Goal: Task Accomplishment & Management: Manage account settings

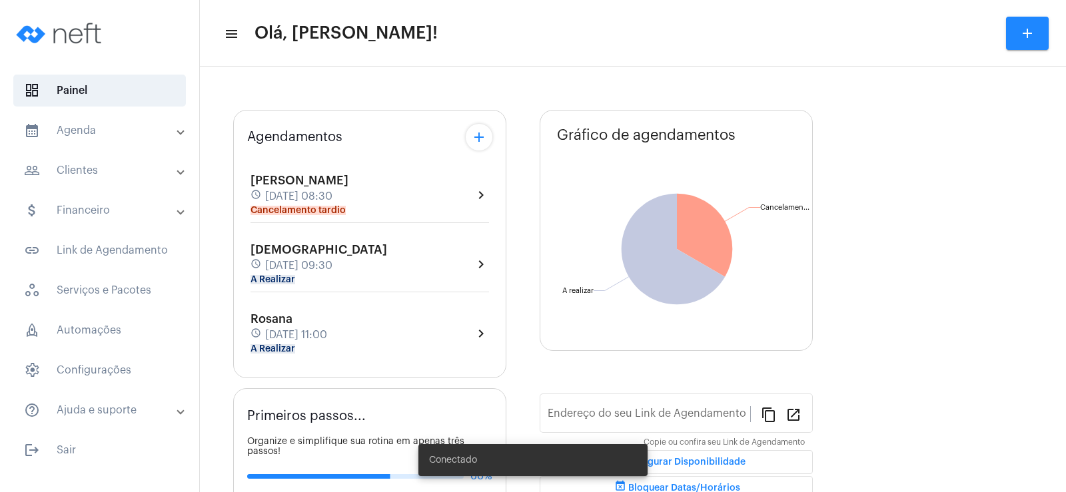
type input "[URL][DOMAIN_NAME]"
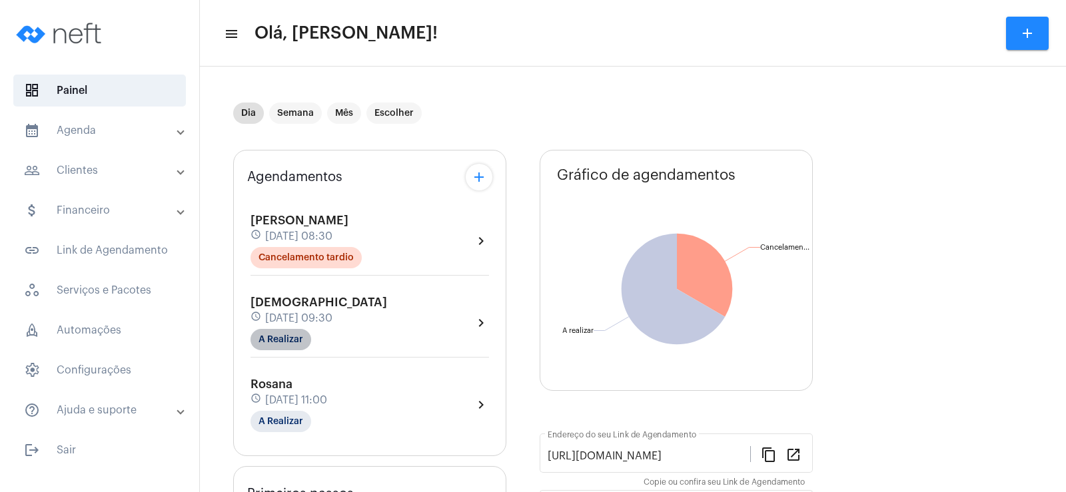
click at [283, 334] on mat-chip "A Realizar" at bounding box center [281, 339] width 61 height 21
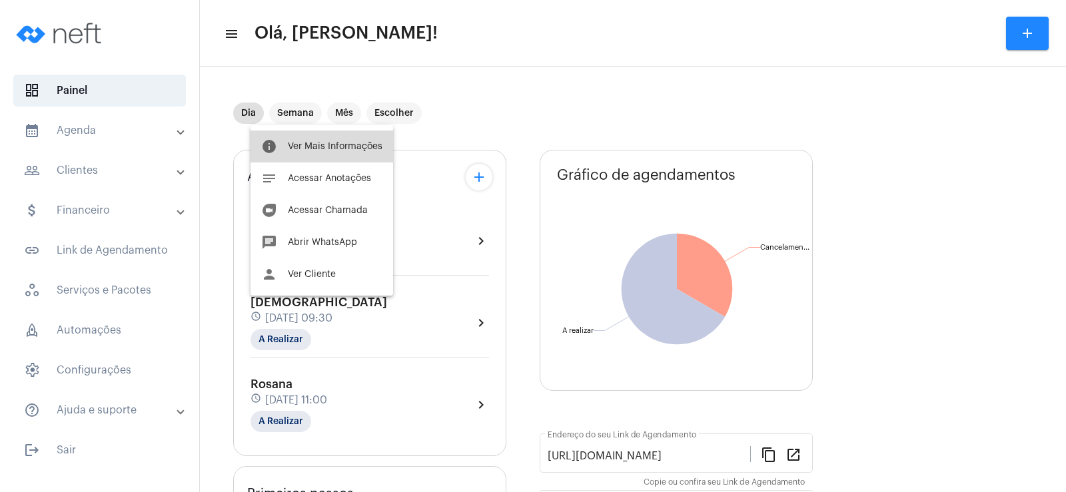
click at [359, 150] on span "Ver Mais Informações" at bounding box center [335, 146] width 95 height 9
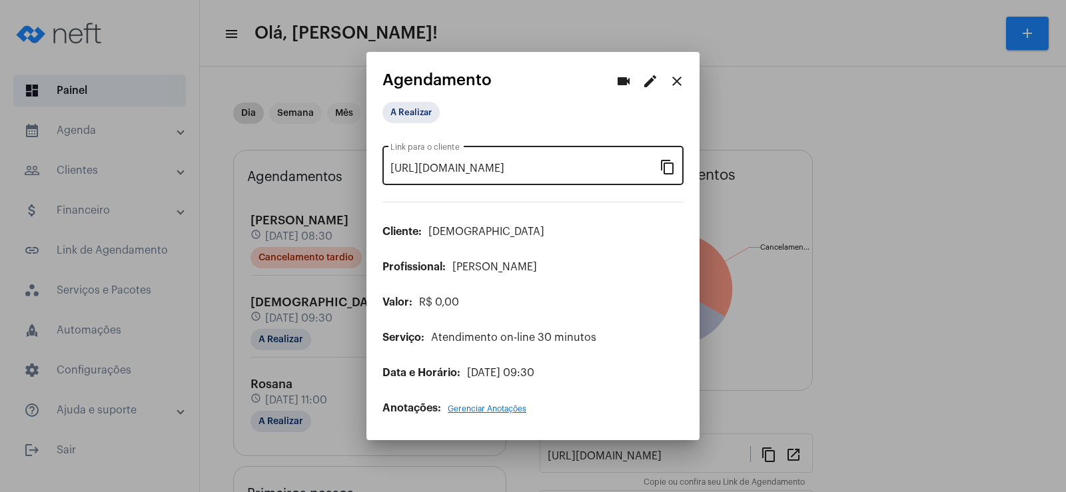
click at [667, 161] on mat-icon "content_copy" at bounding box center [668, 167] width 16 height 16
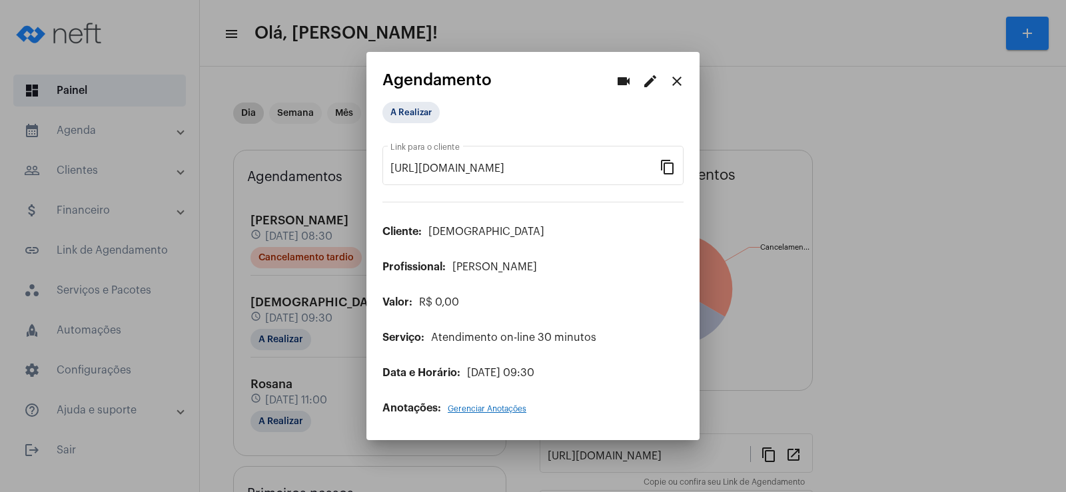
scroll to position [0, 115]
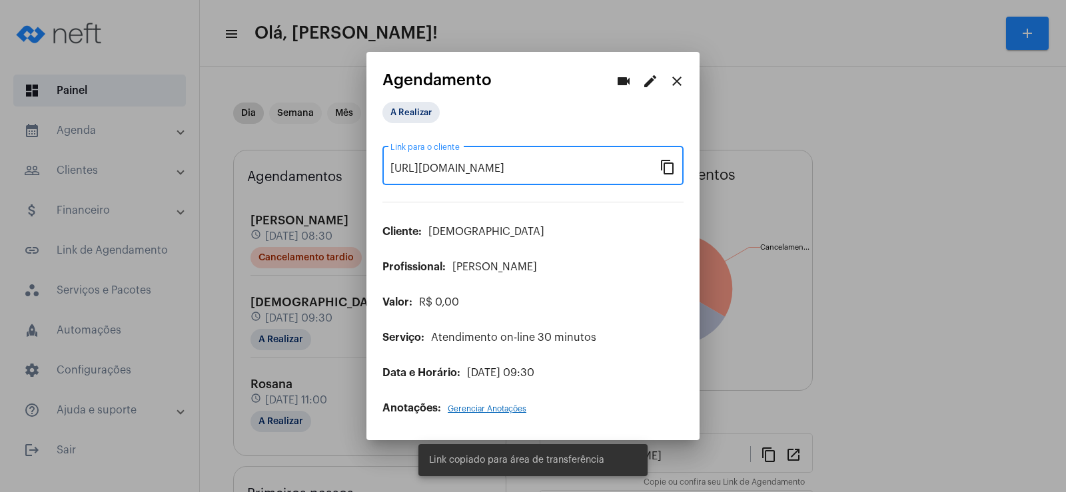
click at [618, 81] on mat-icon "videocam" at bounding box center [624, 81] width 16 height 16
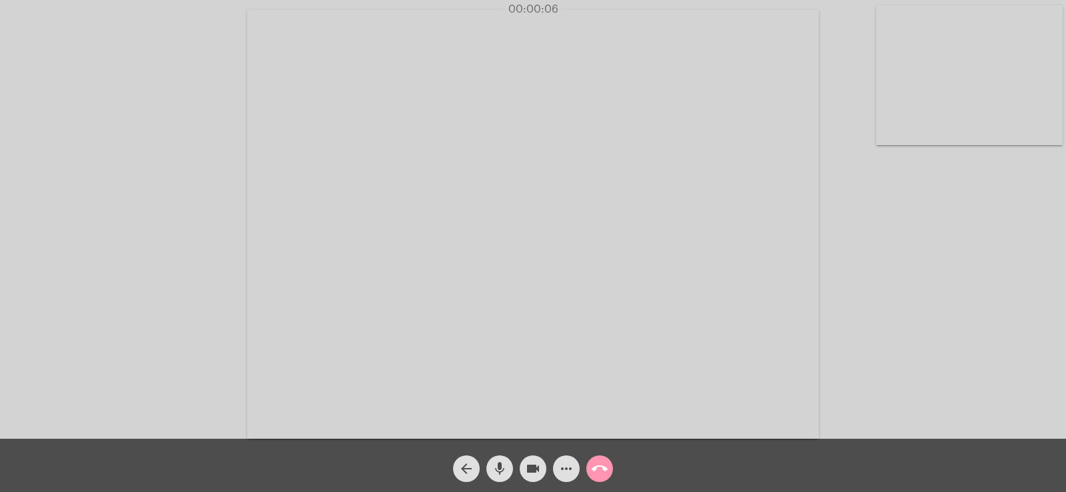
click at [564, 463] on mat-icon "more_horiz" at bounding box center [566, 469] width 16 height 16
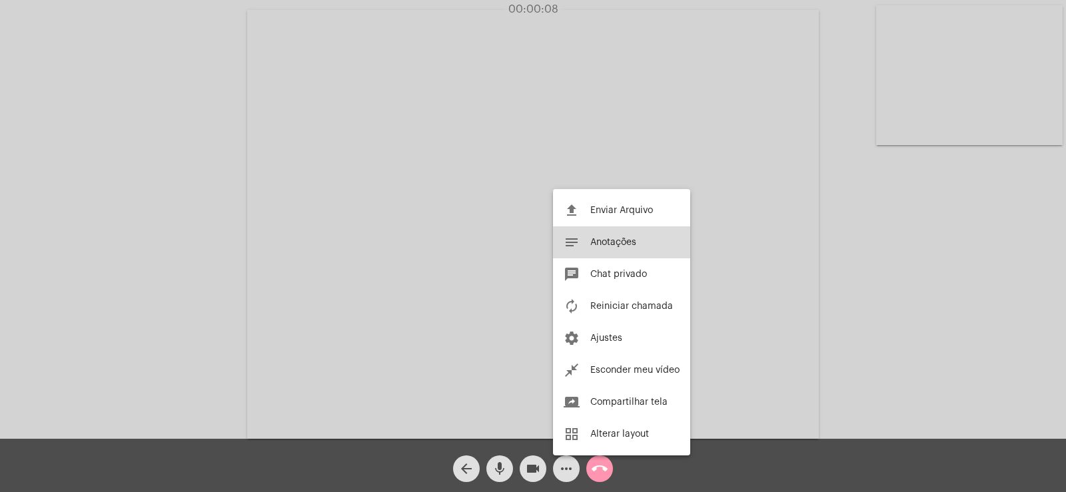
click at [612, 242] on span "Anotações" at bounding box center [613, 242] width 46 height 9
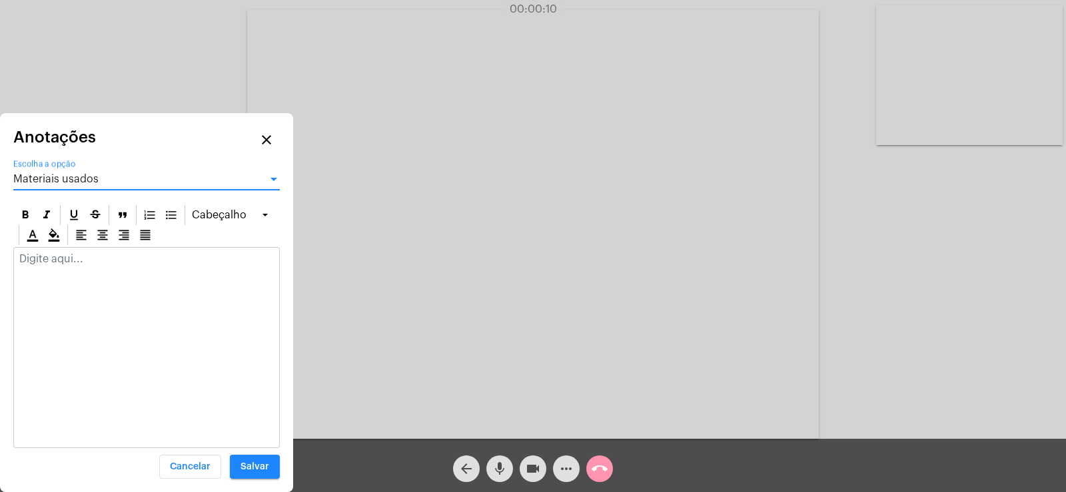
click at [84, 177] on span "Materiais usados" at bounding box center [55, 179] width 85 height 11
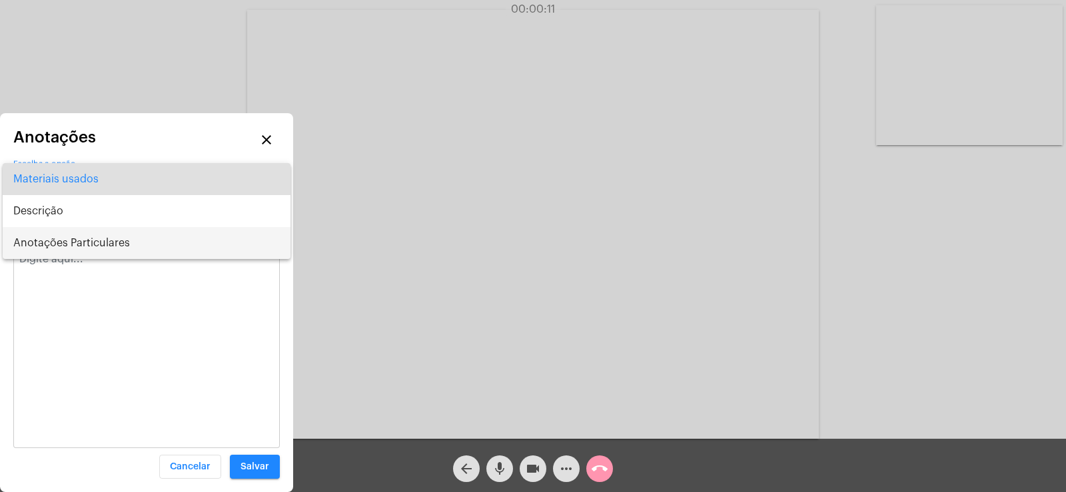
click at [87, 237] on span "Anotações Particulares" at bounding box center [146, 243] width 267 height 32
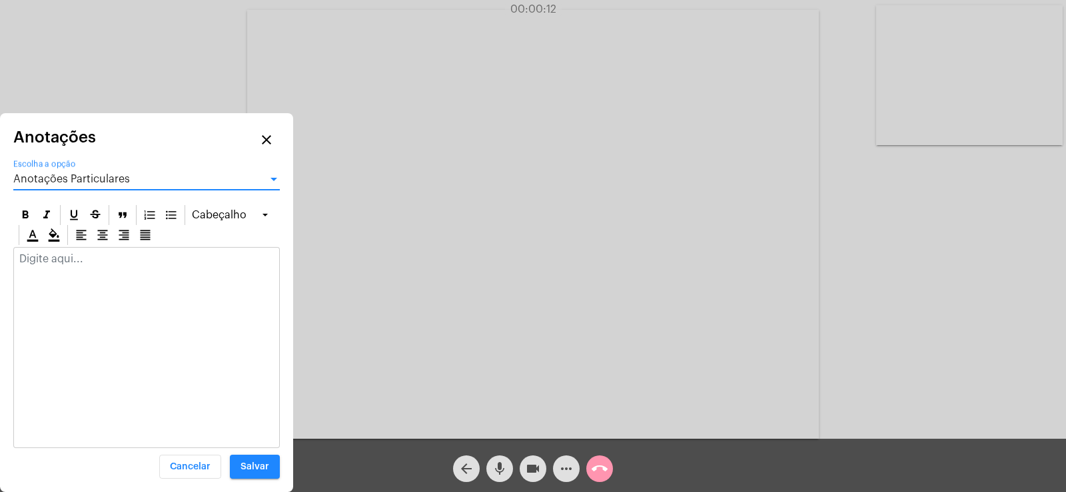
click at [73, 265] on div at bounding box center [146, 262] width 265 height 29
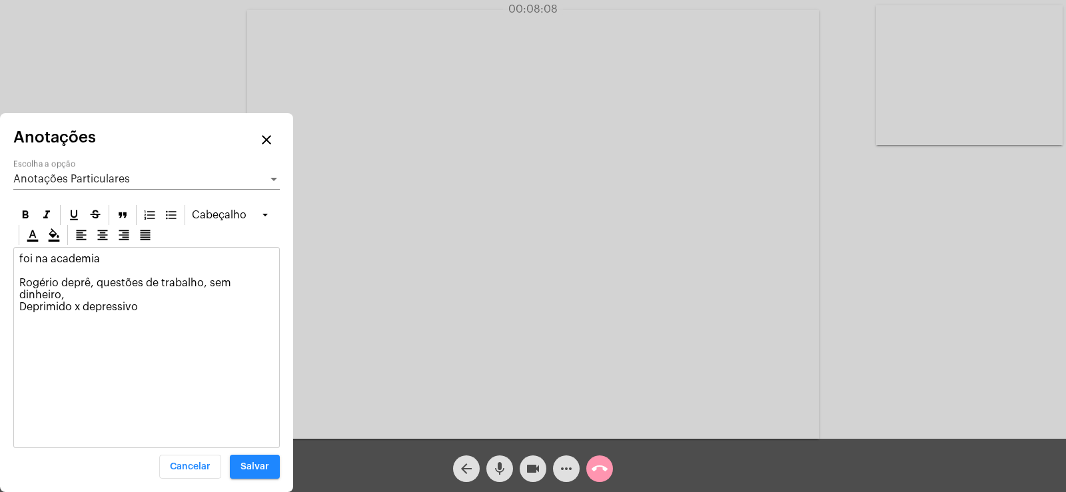
click at [17, 306] on div "foi na academia Rogério deprê, questões de trabalho, sem dinheiro, Deprimido x …" at bounding box center [146, 286] width 265 height 77
click at [159, 305] on p "foi na academia Rogério deprê, questões de trabalho, sem dinheiro, *Deprimido x…" at bounding box center [146, 283] width 255 height 60
click at [119, 323] on p "foi na academia Rogério deprê, questões de trabalho, sem dinheiro, *Deprimido x…" at bounding box center [146, 289] width 255 height 72
click at [215, 313] on p "foi na academia Rogério deprê, questões de trabalho, sem dinheiro, *Deprimido x…" at bounding box center [146, 289] width 255 height 72
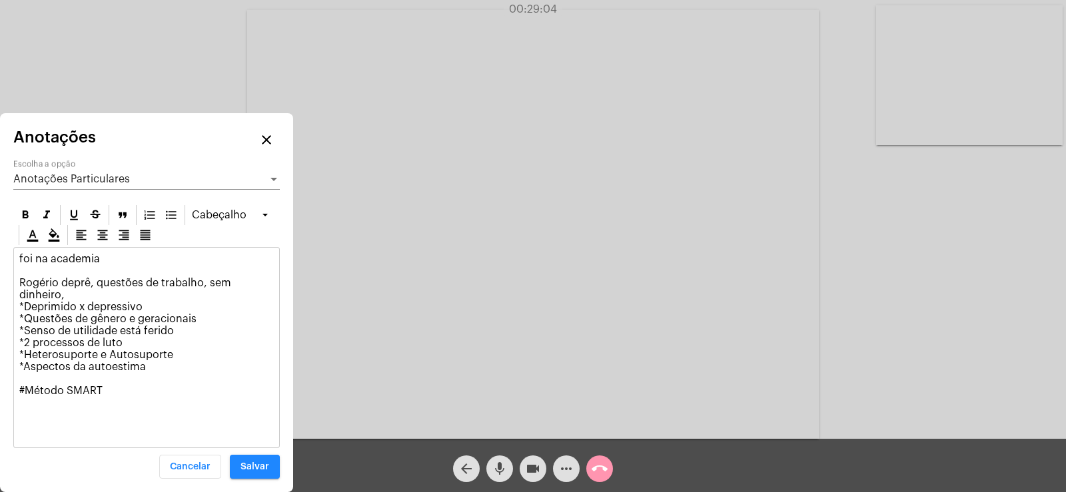
click at [124, 185] on div "Anotações Particulares Escolha a opção" at bounding box center [146, 175] width 267 height 30
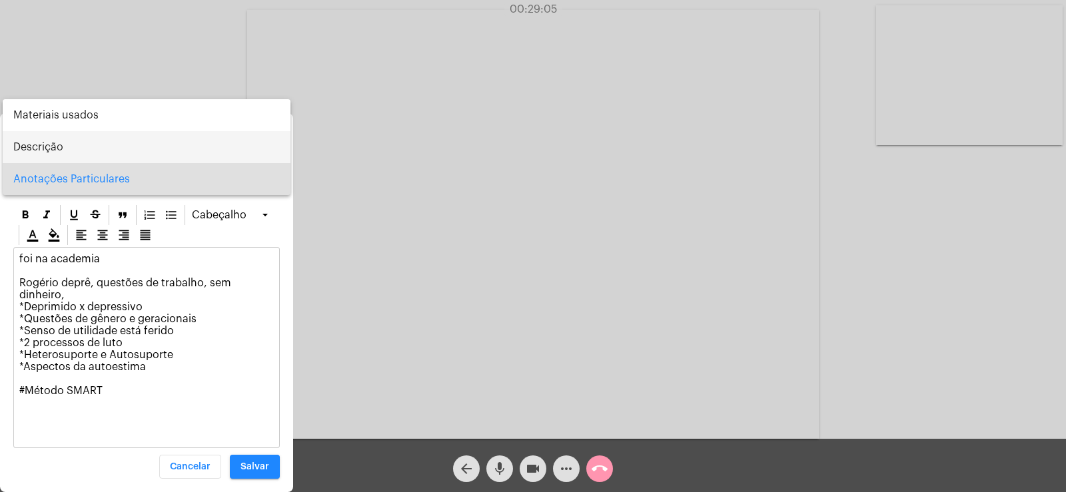
click at [69, 143] on span "Descrição" at bounding box center [146, 147] width 267 height 32
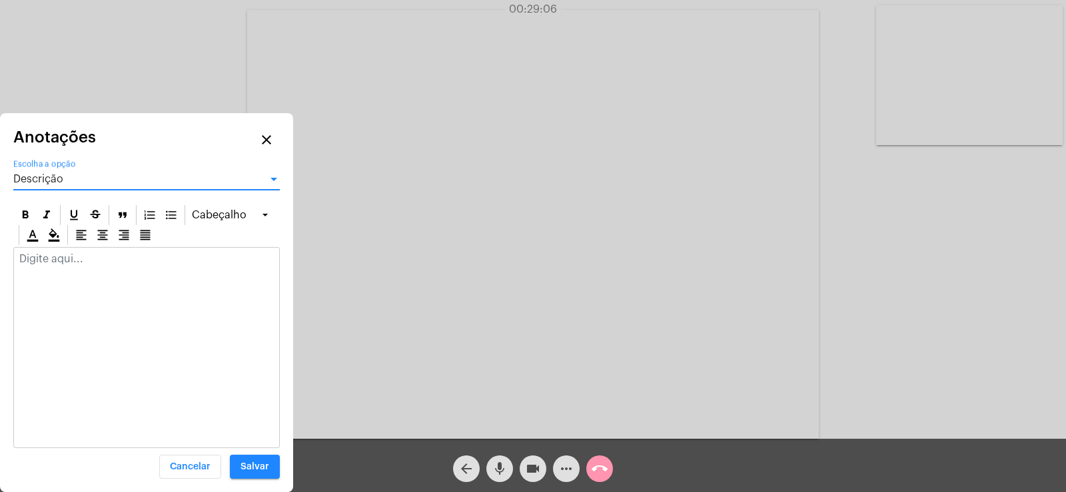
click at [109, 255] on p at bounding box center [146, 259] width 255 height 12
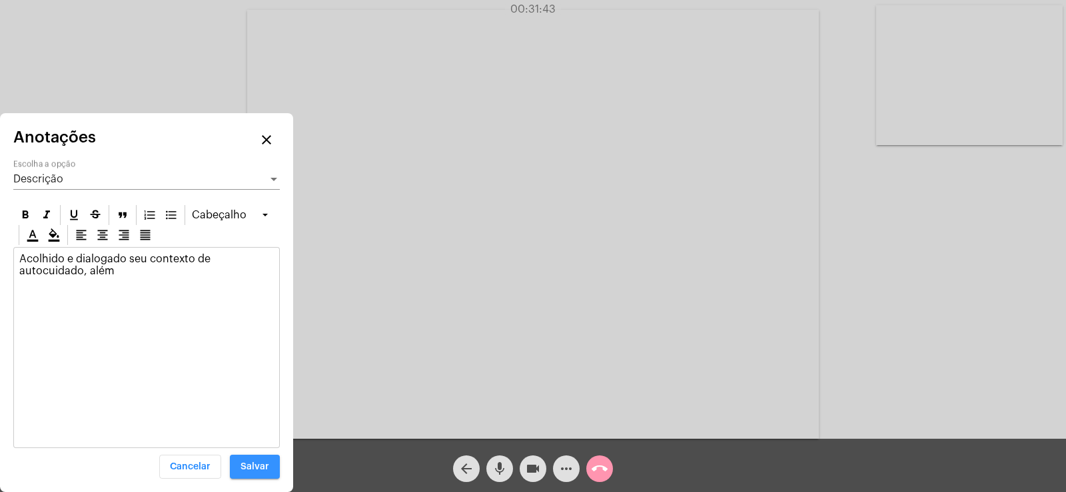
click at [254, 464] on span "Salvar" at bounding box center [255, 466] width 29 height 9
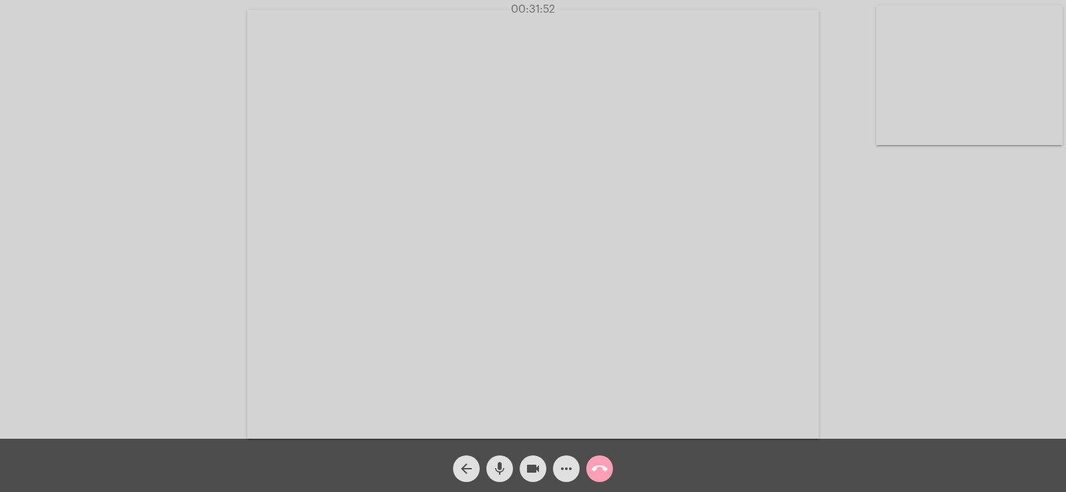
click at [598, 468] on mat-icon "call_end" at bounding box center [600, 469] width 16 height 16
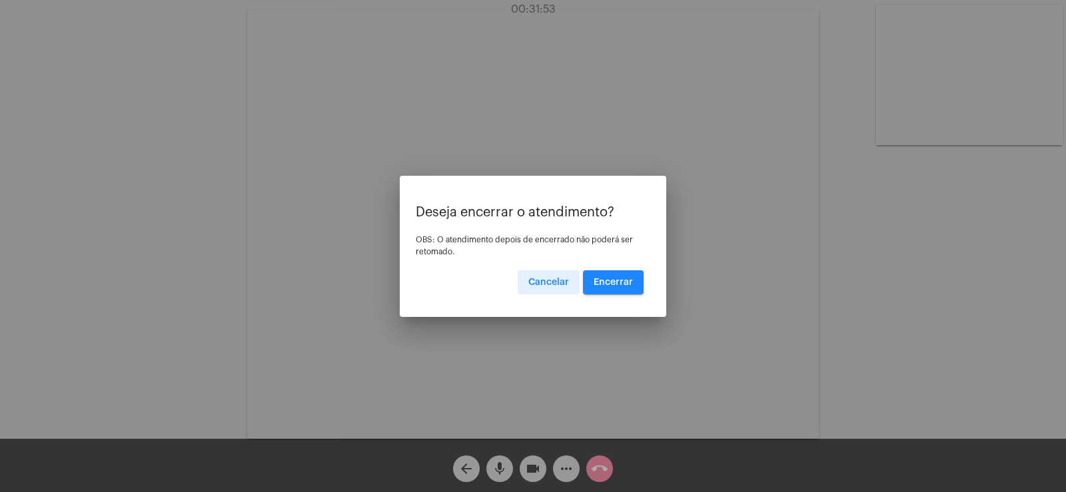
click at [615, 286] on span "Encerrar" at bounding box center [613, 282] width 39 height 9
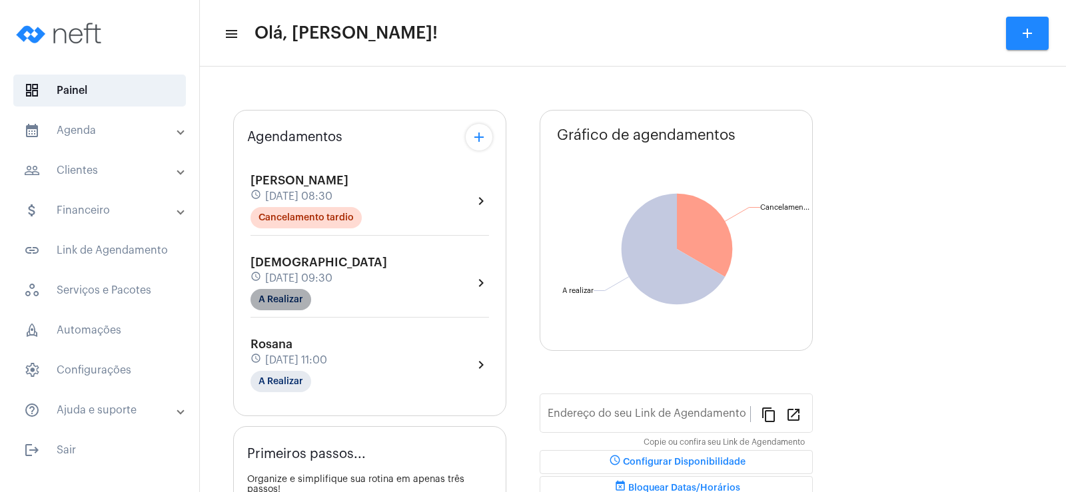
click at [290, 298] on mat-chip "A Realizar" at bounding box center [281, 299] width 61 height 21
type input "[URL][DOMAIN_NAME]"
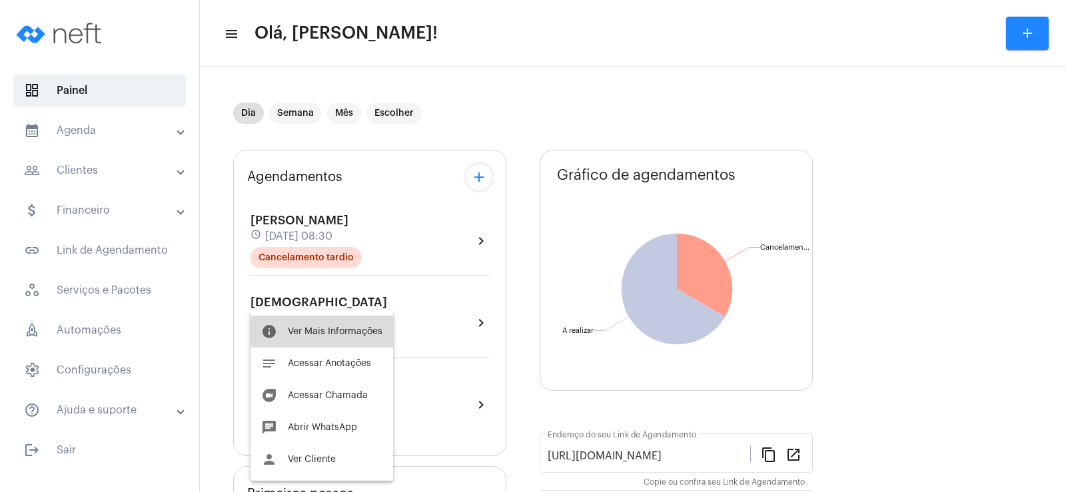
click at [330, 335] on span "Ver Mais Informações" at bounding box center [335, 331] width 95 height 9
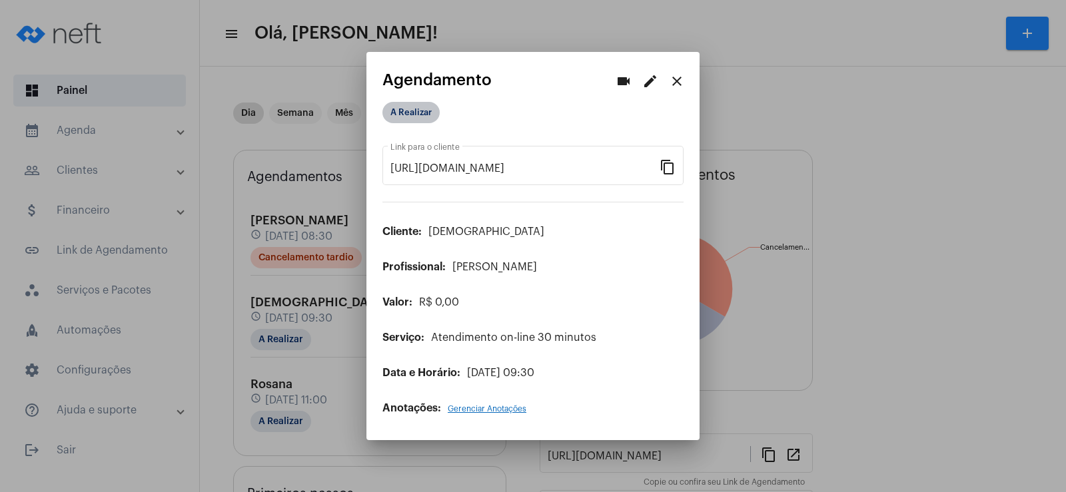
click at [409, 109] on mat-chip "A Realizar" at bounding box center [410, 112] width 57 height 21
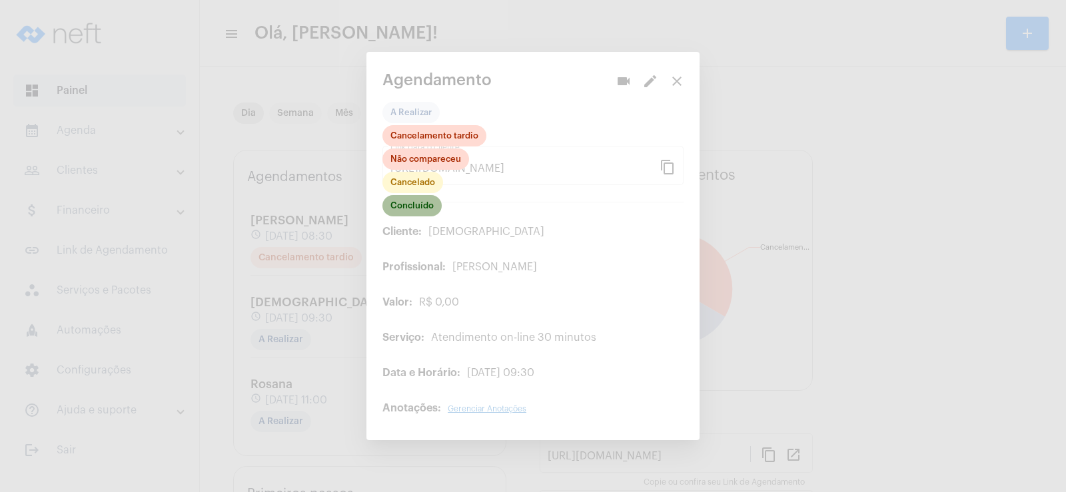
click at [418, 216] on mat-chip "Concluído" at bounding box center [411, 205] width 59 height 21
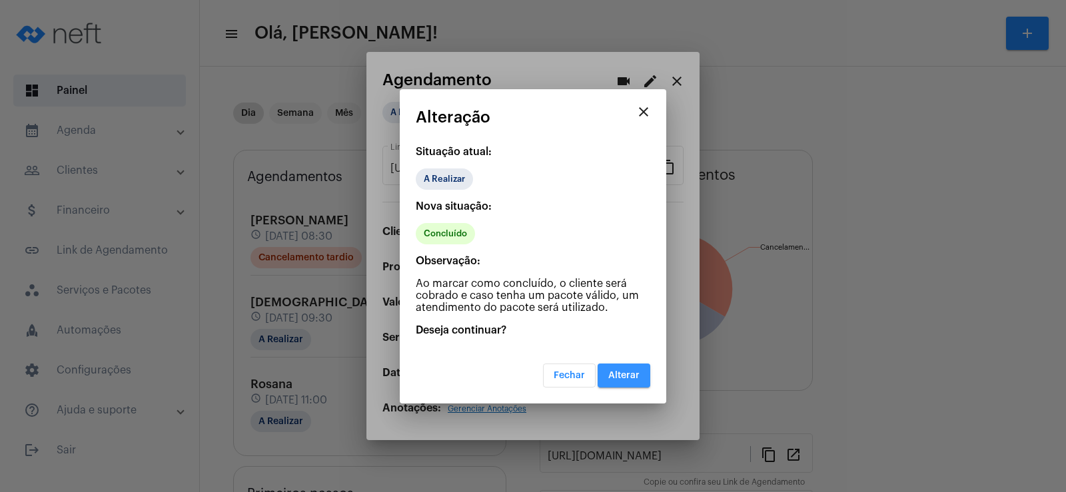
click at [638, 378] on span "Alterar" at bounding box center [623, 375] width 31 height 9
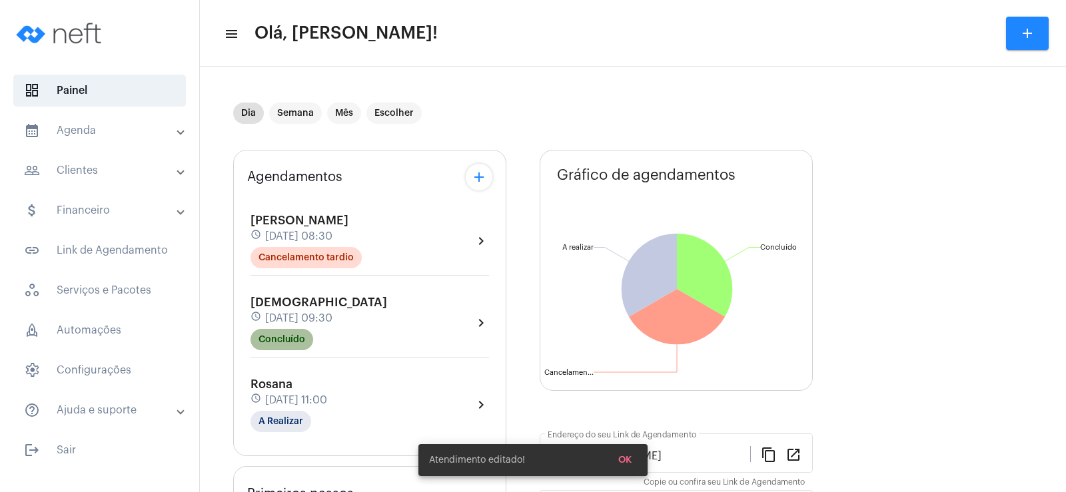
click at [285, 343] on mat-chip "Concluído" at bounding box center [282, 339] width 63 height 21
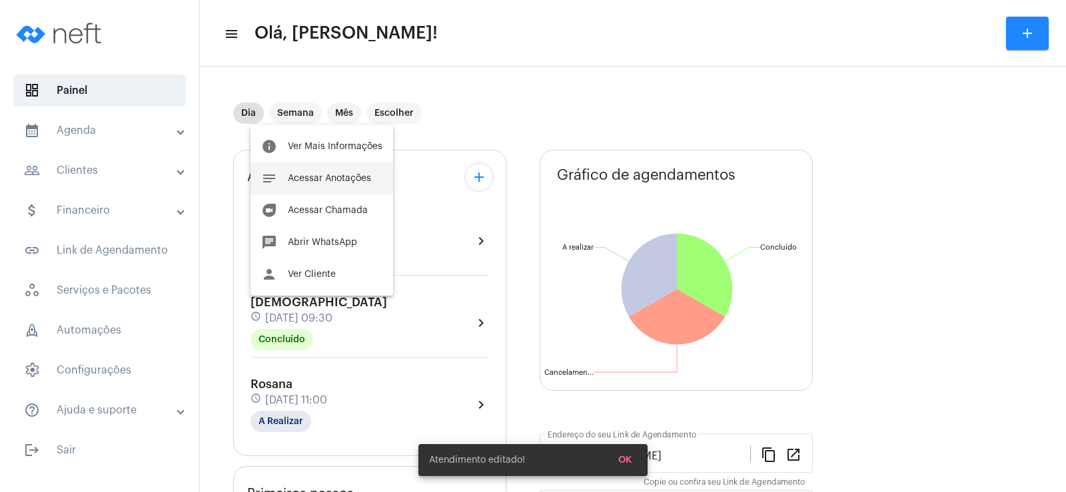
click at [304, 183] on span "Acessar Anotações" at bounding box center [329, 178] width 83 height 9
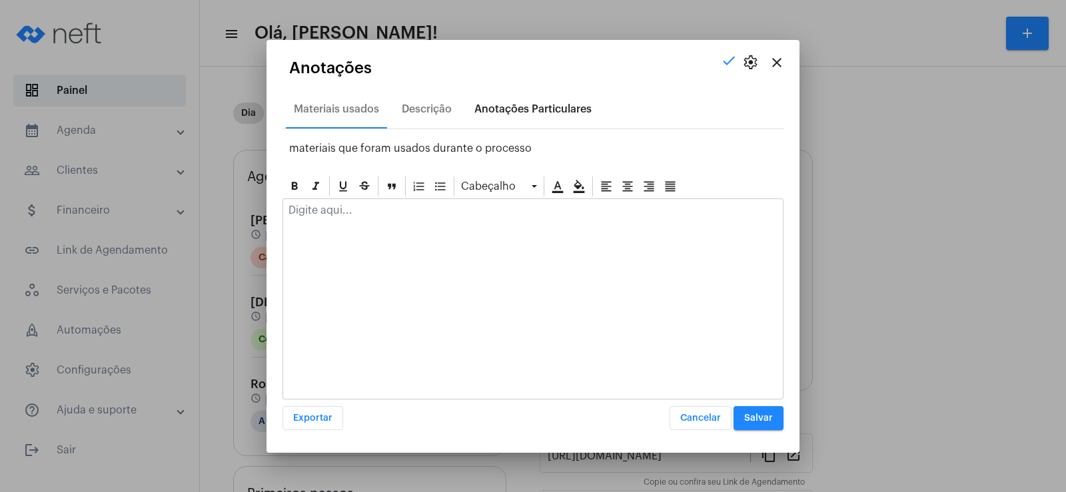
click at [526, 107] on div "Anotações Particulares" at bounding box center [532, 109] width 117 height 12
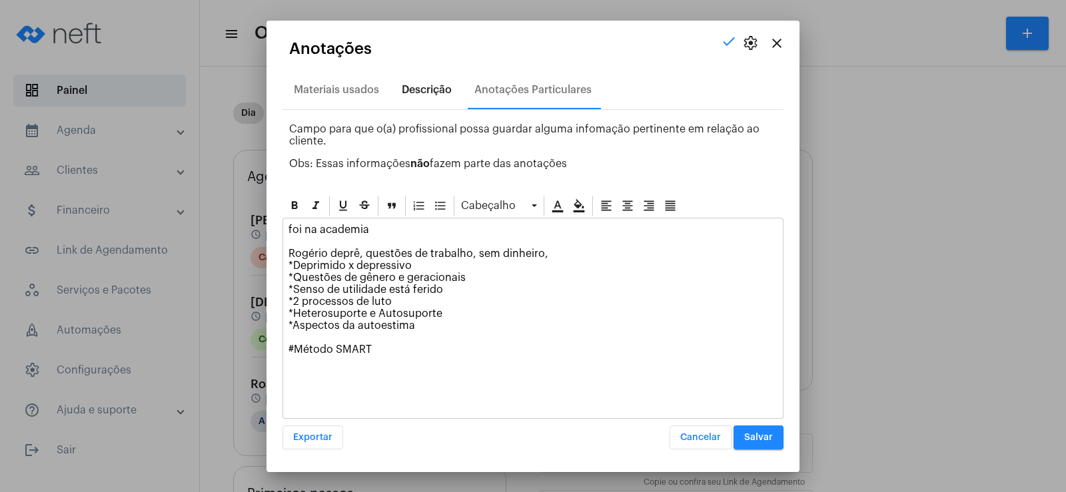
click at [410, 86] on div "Descrição" at bounding box center [427, 90] width 50 height 12
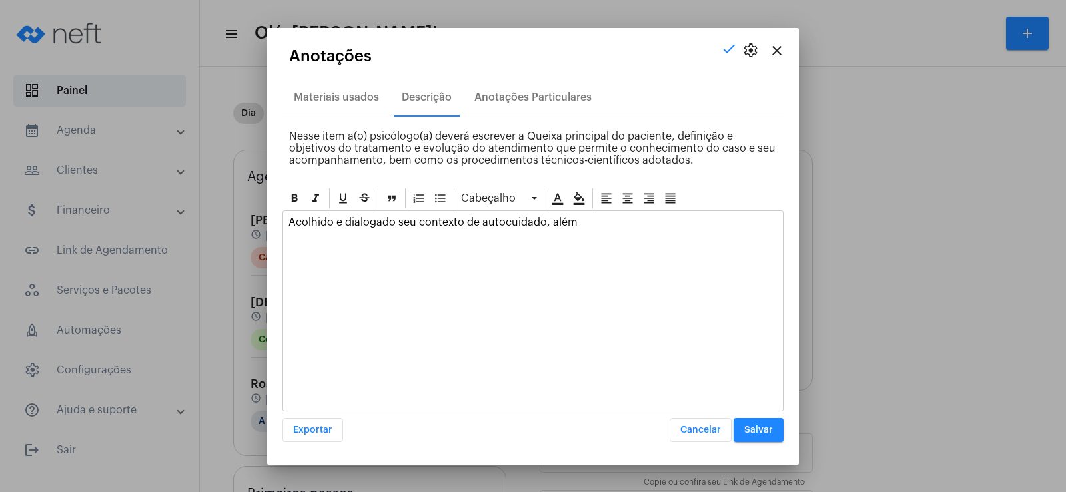
drag, startPoint x: 396, startPoint y: 226, endPoint x: 433, endPoint y: 217, distance: 38.3
click at [396, 226] on p "Acolhido e dialogado seu contexto de autocuidado, além" at bounding box center [532, 223] width 489 height 12
click at [574, 225] on p "Acolhido e dialogado sobre seu contexto de autocuidado, além" at bounding box center [532, 223] width 489 height 12
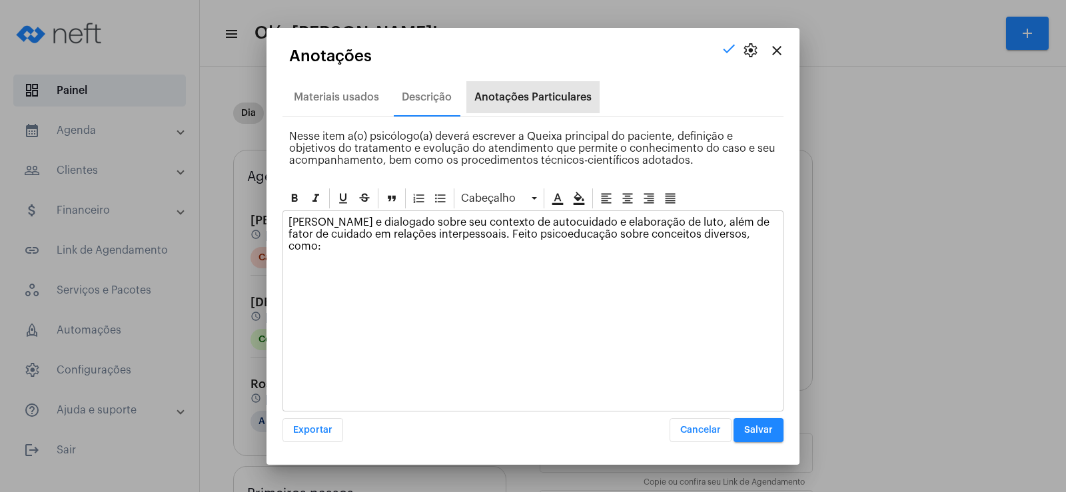
click at [549, 96] on div "Anotações Particulares" at bounding box center [532, 97] width 117 height 12
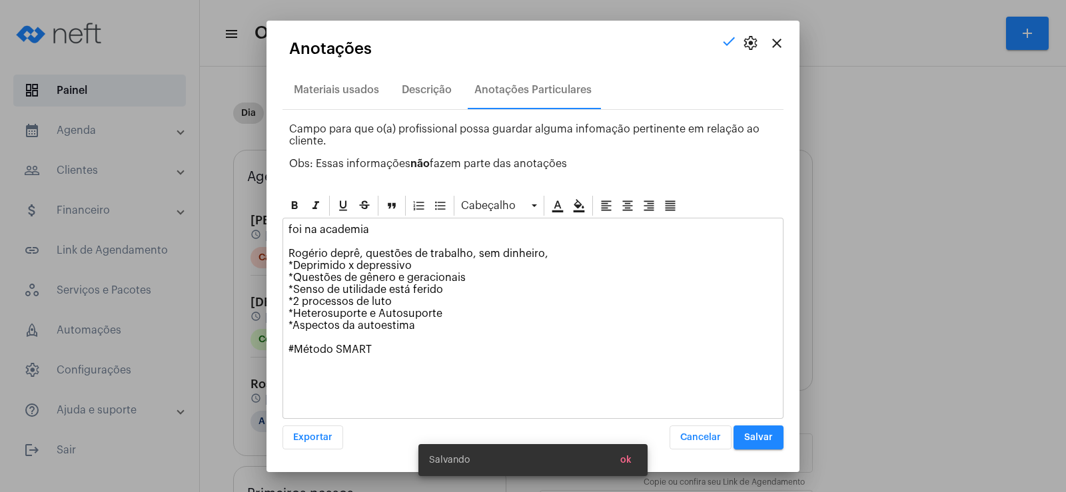
drag, startPoint x: 295, startPoint y: 265, endPoint x: 438, endPoint y: 265, distance: 143.2
click at [438, 265] on p "foi na academia Rogério deprê, questões de trabalho, sem dinheiro, *Deprimido x…" at bounding box center [532, 290] width 489 height 132
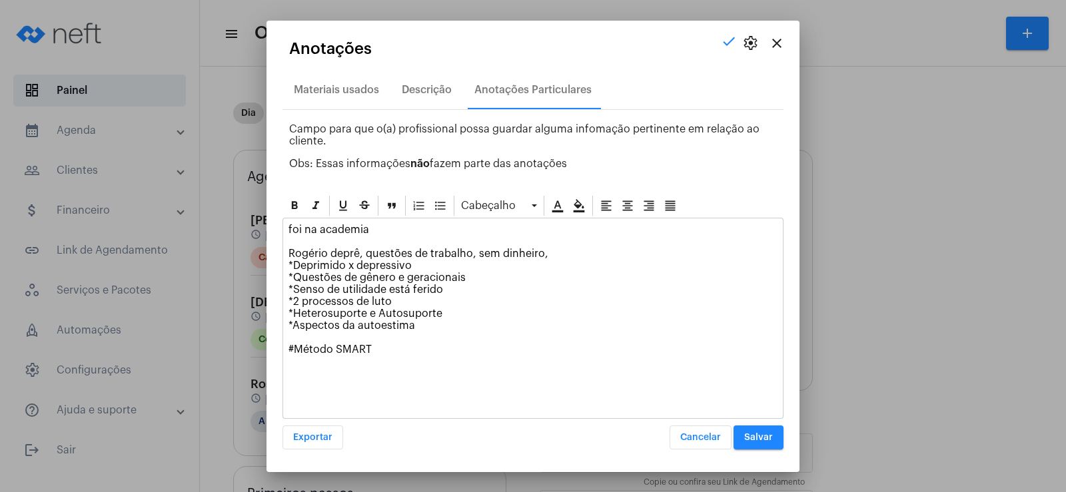
copy p "Deprimido x depressivo"
click at [413, 93] on div "Descrição" at bounding box center [427, 90] width 50 height 12
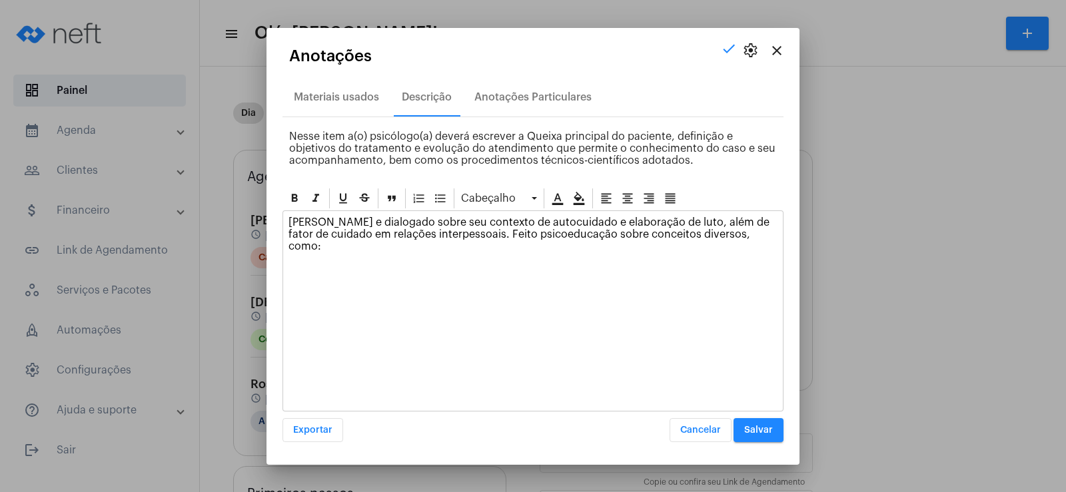
click at [740, 235] on p "[PERSON_NAME] e dialogado sobre seu contexto de autocuidado e elaboração de lut…" at bounding box center [532, 235] width 489 height 36
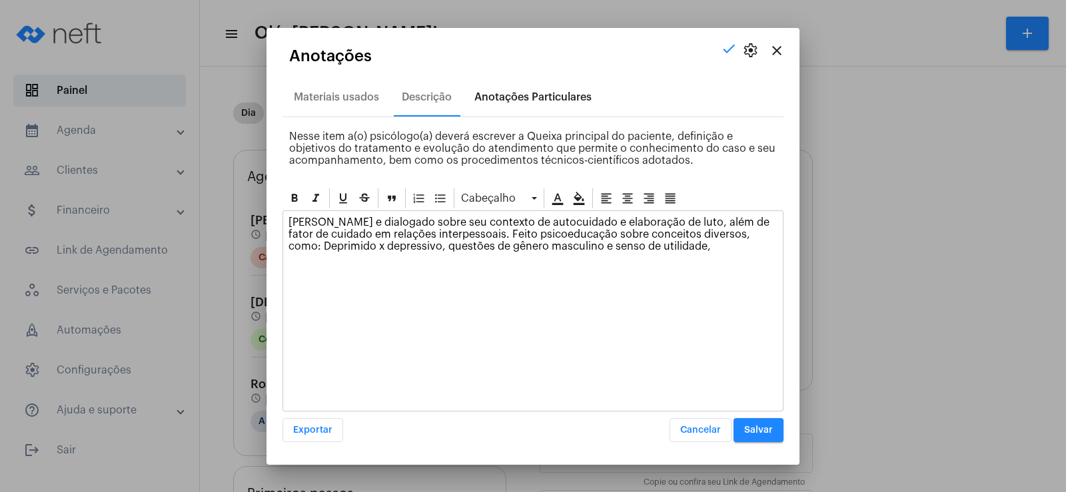
click at [502, 101] on div "Anotações Particulares" at bounding box center [532, 97] width 117 height 12
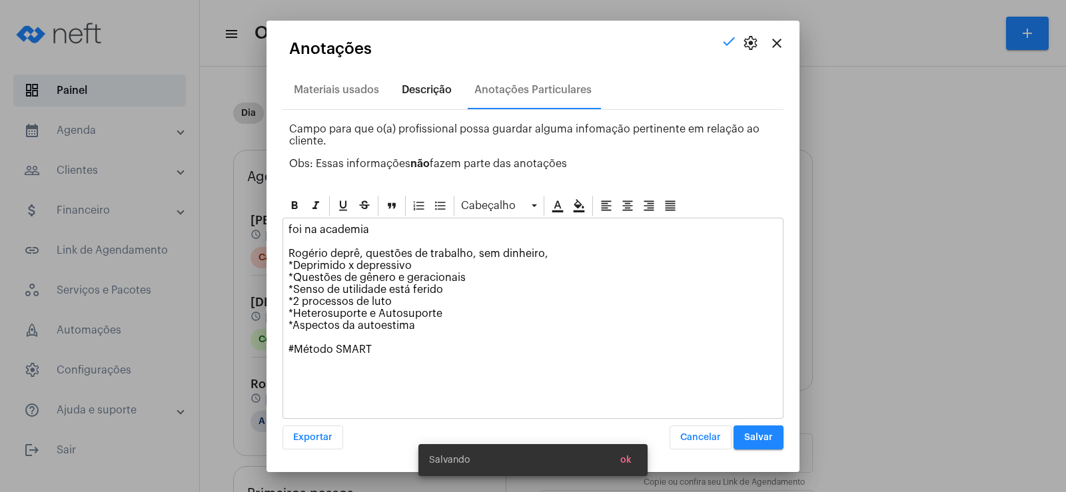
click at [442, 93] on div "Descrição" at bounding box center [427, 90] width 50 height 12
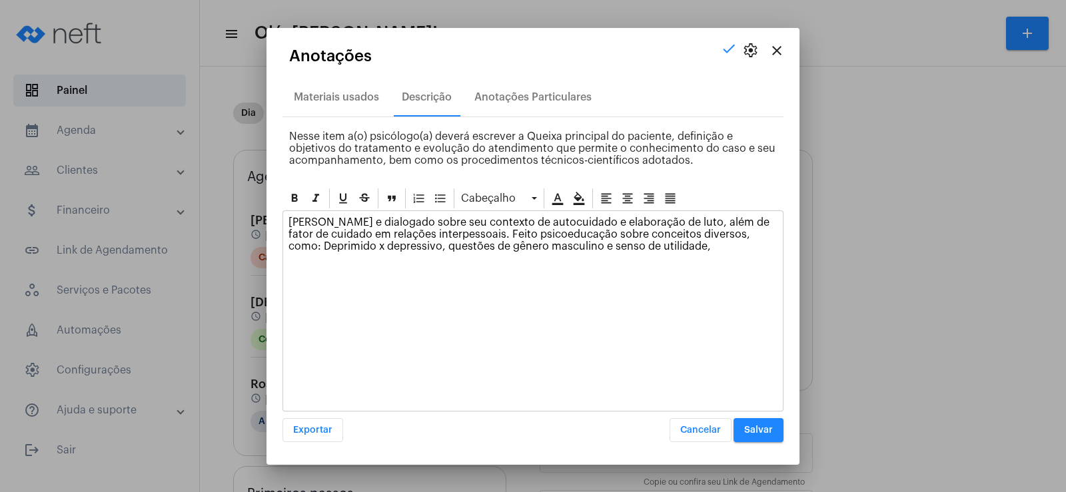
click at [697, 257] on div "[PERSON_NAME] e dialogado sobre seu contexto de autocuidado e elaboração de lut…" at bounding box center [533, 237] width 500 height 53
click at [752, 426] on span "Salvar" at bounding box center [758, 430] width 29 height 9
